Goal: Task Accomplishment & Management: Complete application form

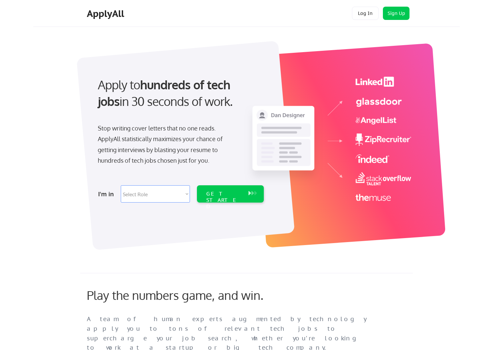
click at [154, 198] on select "Select Role Software Engineering Product Management Customer Success Sales UI/U…" at bounding box center [155, 194] width 69 height 17
select select ""marketing___comms""
click at [121, 186] on select "Select Role Software Engineering Product Management Customer Success Sales UI/U…" at bounding box center [155, 194] width 69 height 17
select select ""marketing___comms""
click at [213, 199] on div "GET STARTED" at bounding box center [224, 194] width 42 height 17
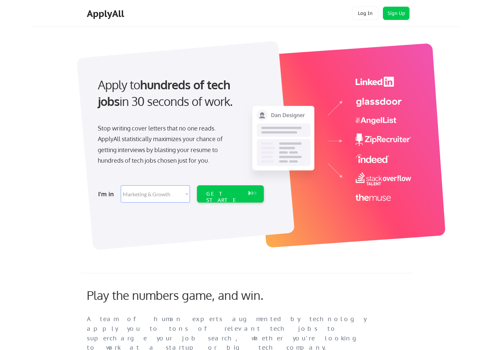
select select ""marketing___comms""
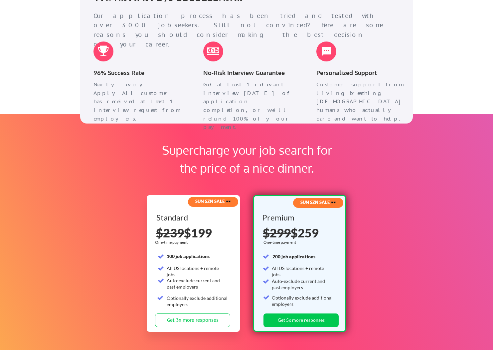
scroll to position [874, 0]
